Goal: Information Seeking & Learning: Learn about a topic

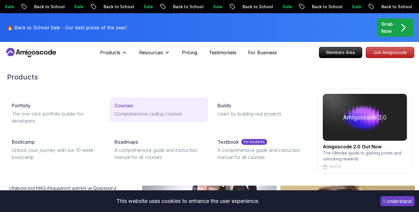
click at [140, 116] on p "Comprehensive coding courses" at bounding box center [158, 114] width 88 height 7
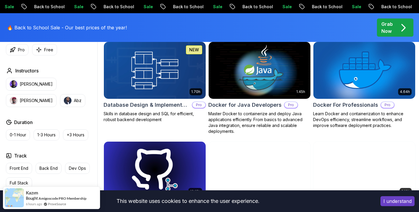
scroll to position [403, 0]
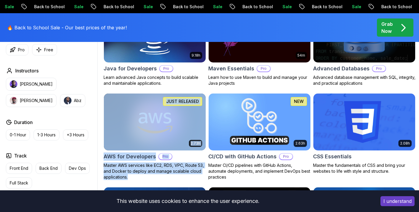
click at [271, 155] on h2 "CI/CD with GitHub Actions" at bounding box center [242, 157] width 68 height 8
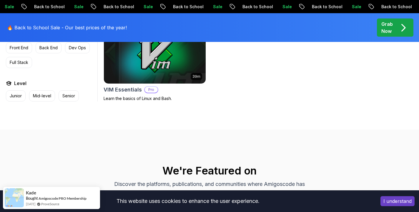
scroll to position [1715, 0]
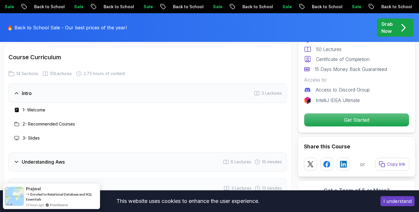
scroll to position [704, 0]
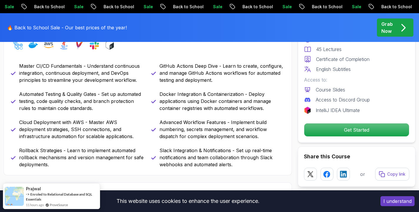
scroll to position [289, 0]
